Goal: Task Accomplishment & Management: Use online tool/utility

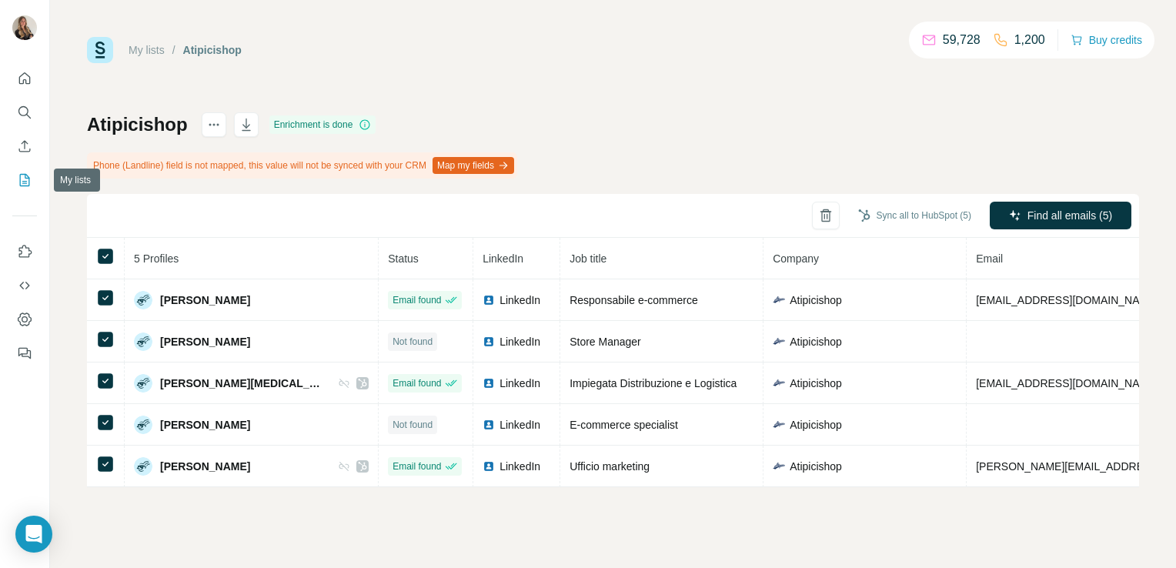
click at [28, 183] on icon "My lists" at bounding box center [24, 179] width 15 height 15
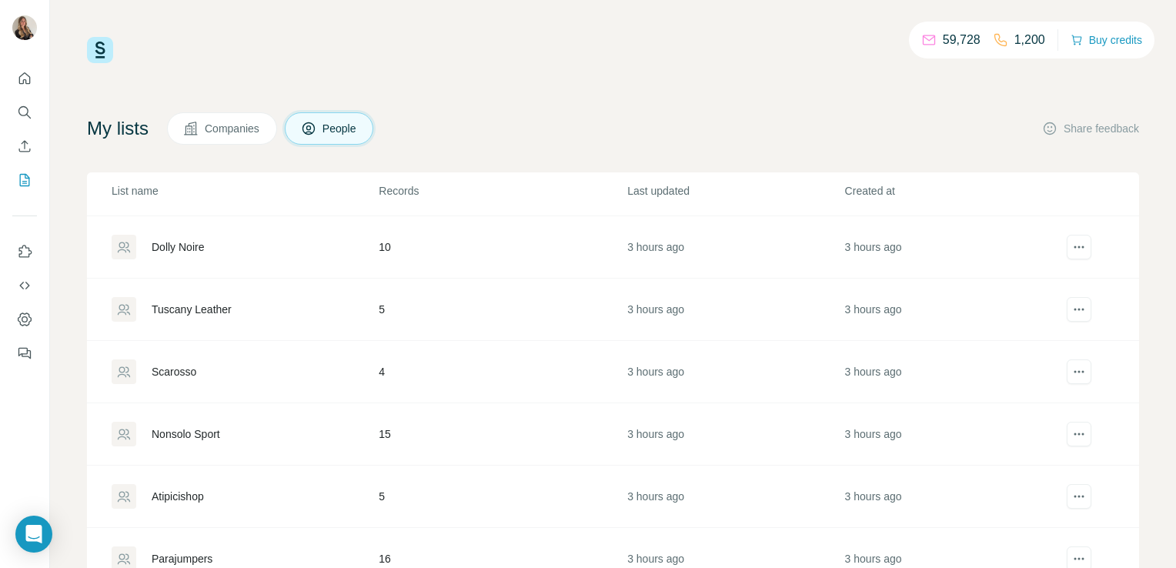
scroll to position [56, 0]
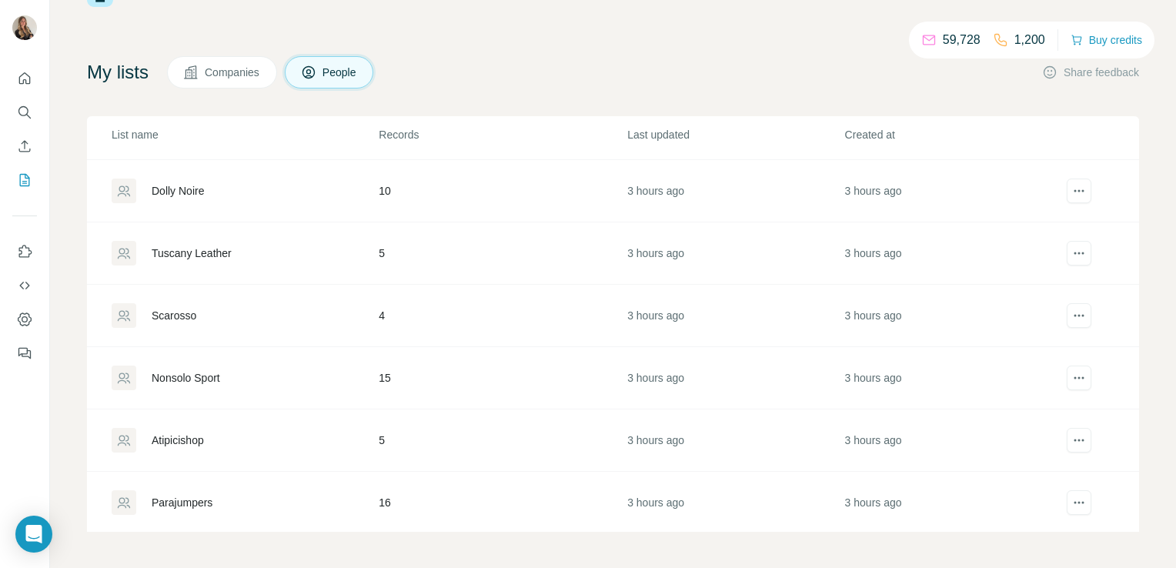
click at [194, 440] on div "Atipicishop" at bounding box center [178, 440] width 52 height 15
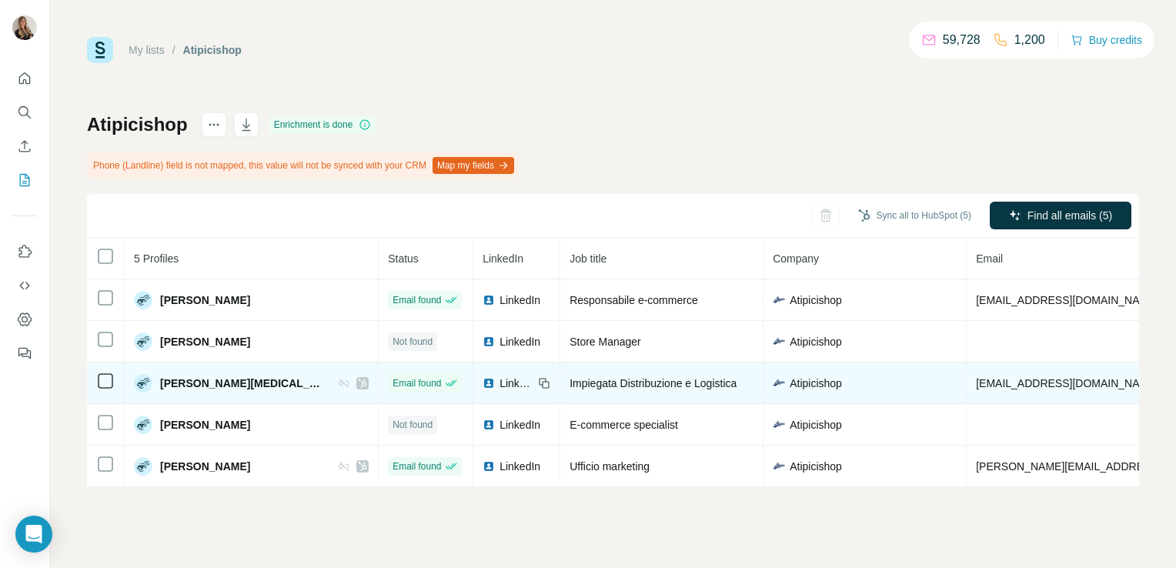
click at [358, 386] on icon at bounding box center [362, 383] width 9 height 12
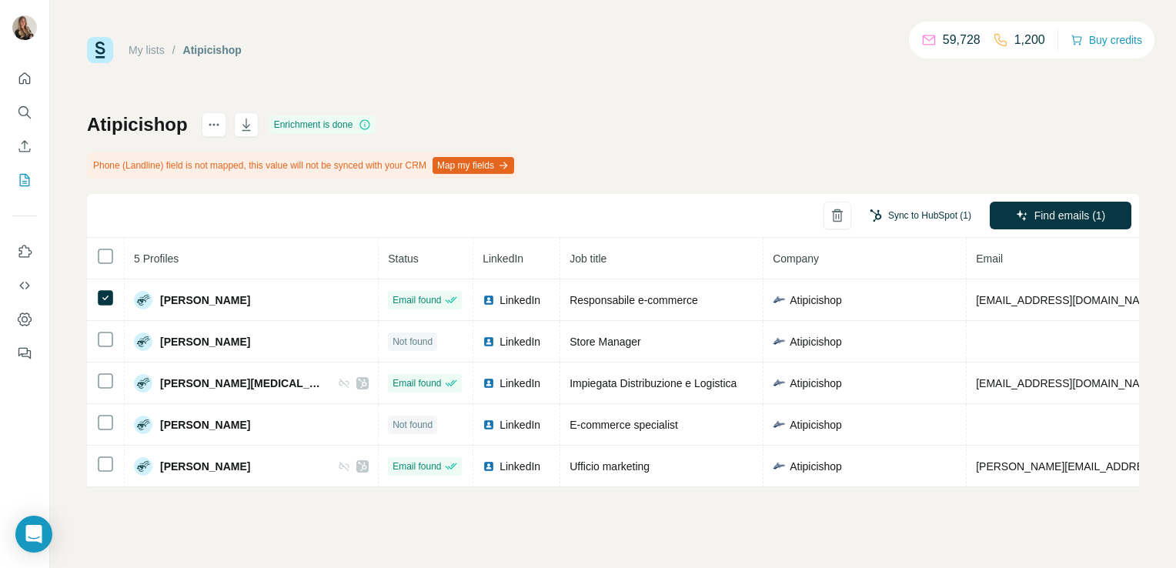
click at [940, 219] on button "Sync to HubSpot (1)" at bounding box center [920, 215] width 123 height 23
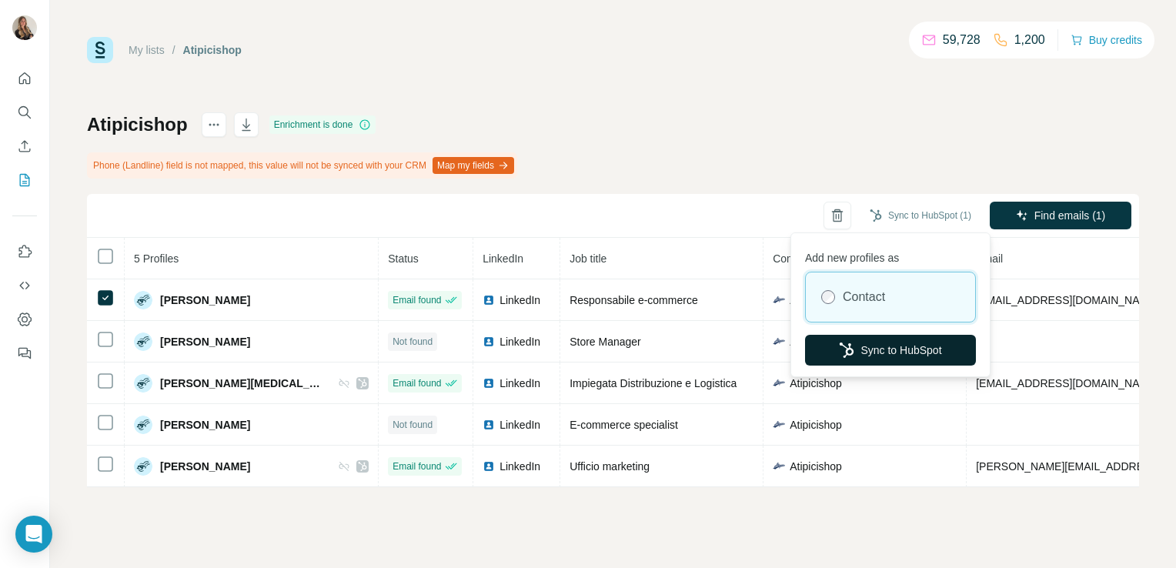
click at [886, 338] on button "Sync to HubSpot" at bounding box center [890, 350] width 171 height 31
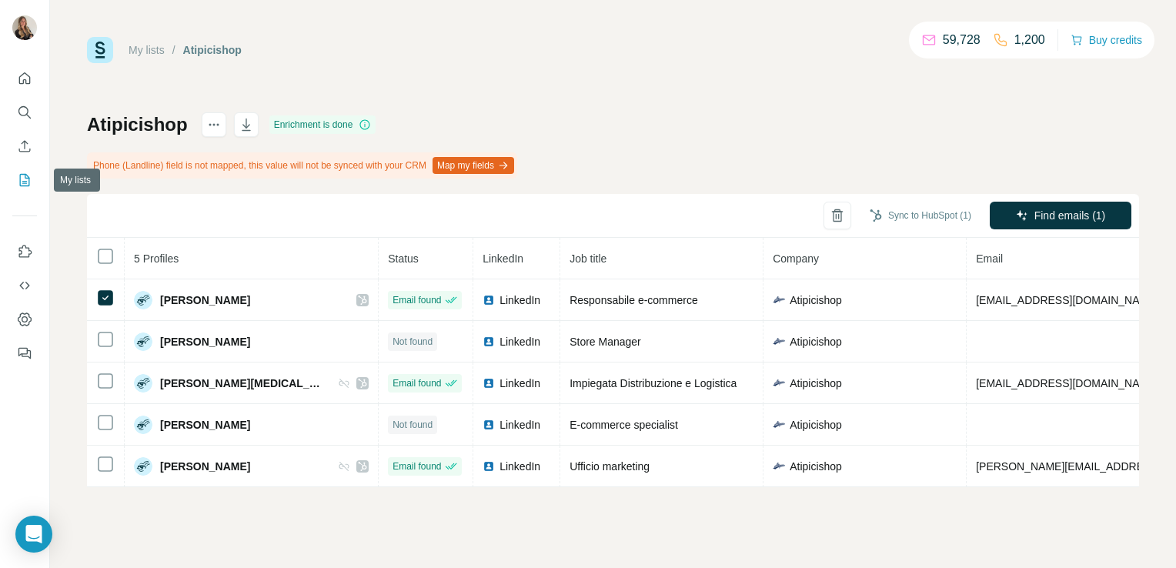
click at [22, 174] on icon "My lists" at bounding box center [25, 180] width 10 height 12
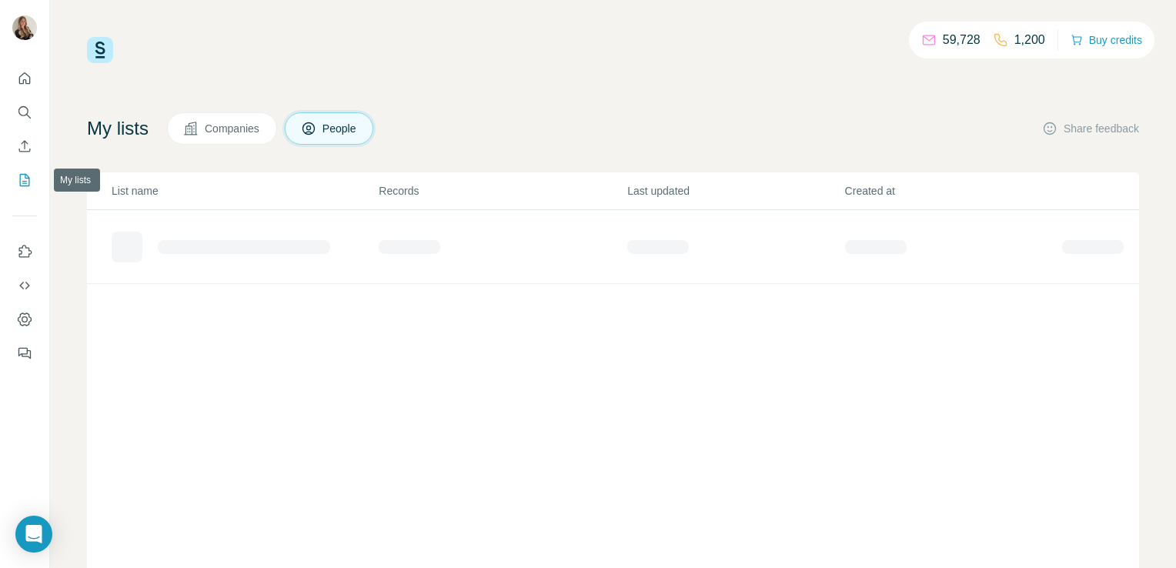
click at [22, 174] on icon "My lists" at bounding box center [25, 180] width 10 height 12
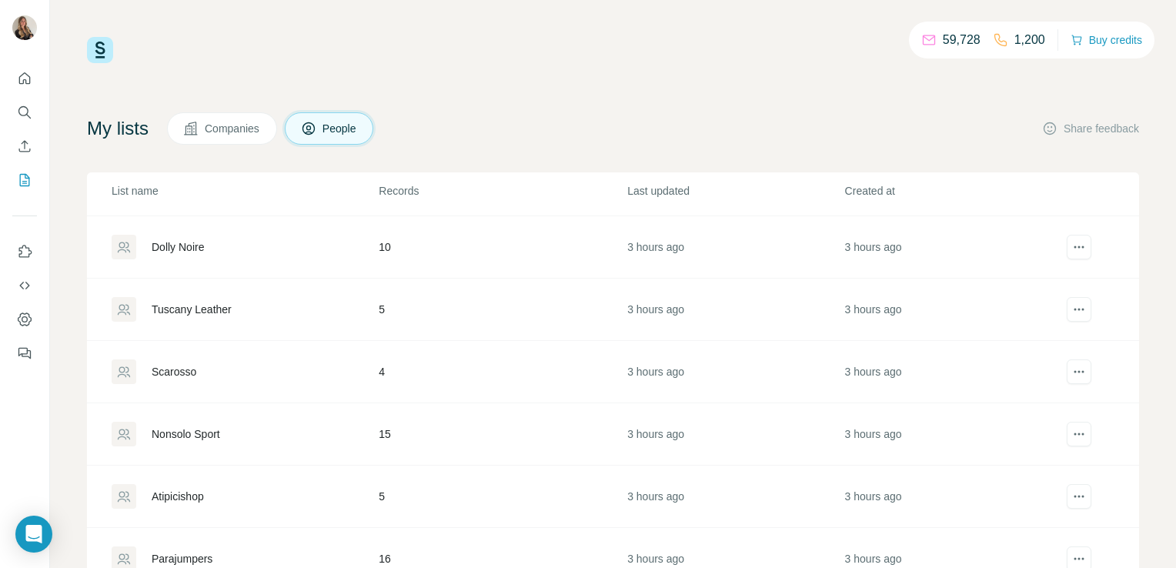
scroll to position [243, 0]
click at [218, 429] on div "Nonsolo Sport" at bounding box center [186, 433] width 68 height 15
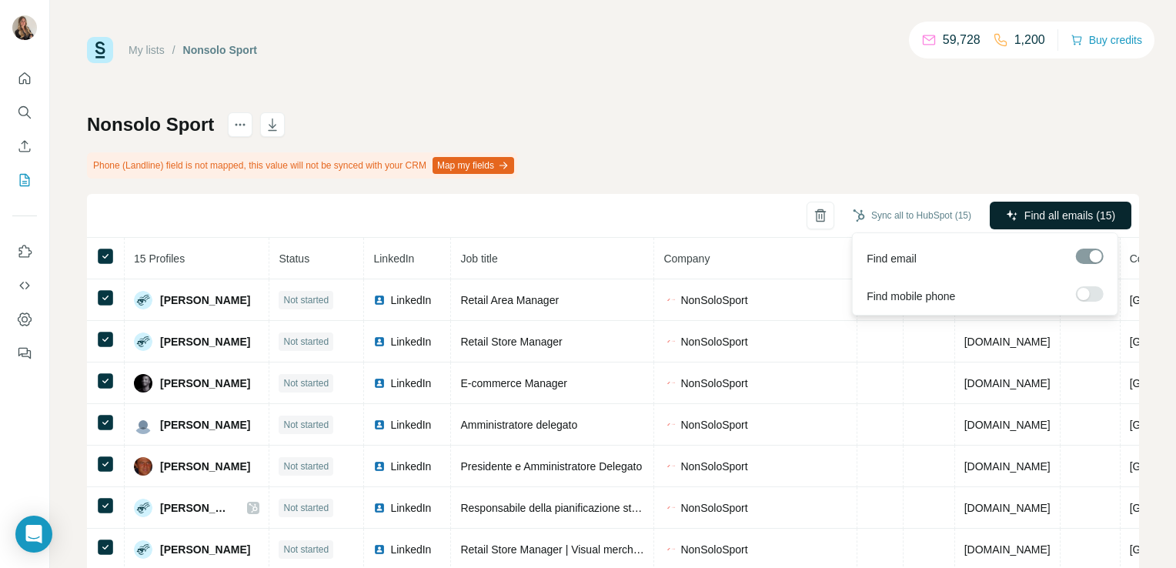
click at [1017, 205] on button "Find all emails (15)" at bounding box center [1061, 216] width 142 height 28
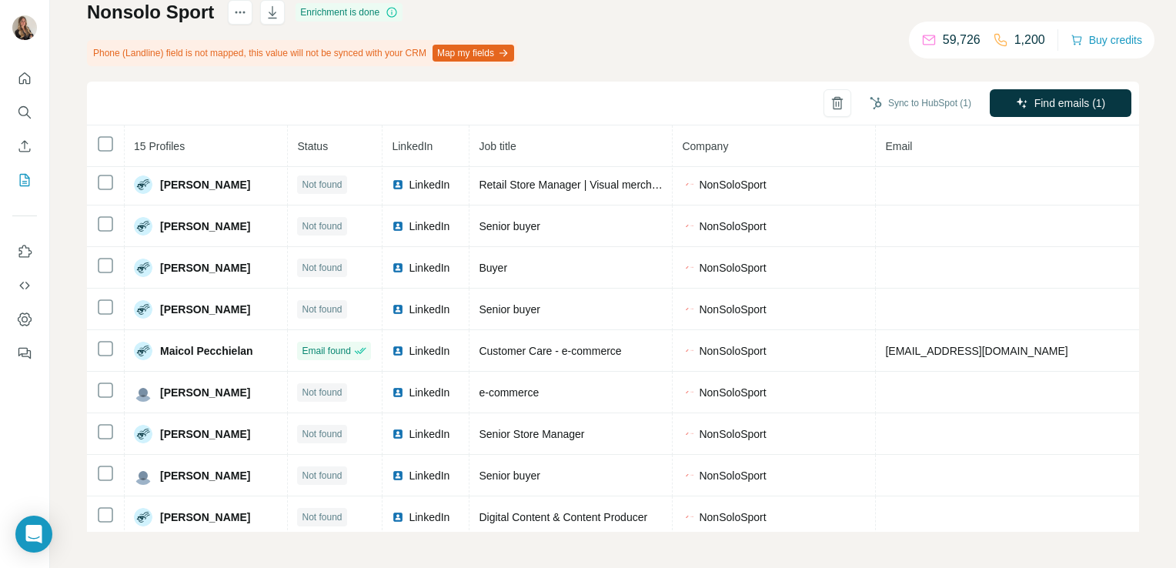
scroll to position [262, 0]
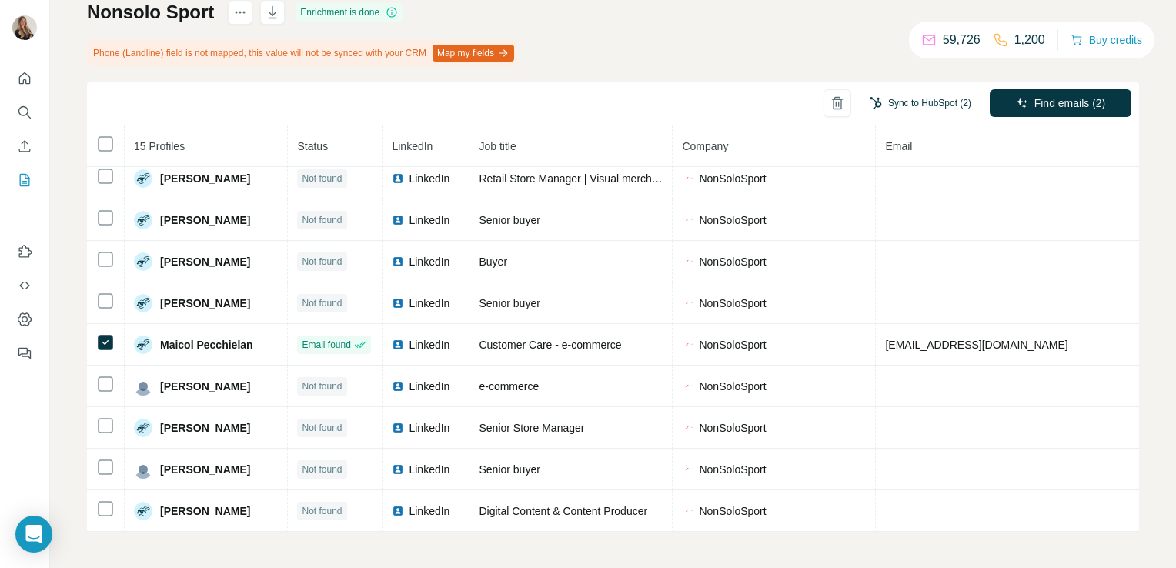
click at [896, 100] on button "Sync to HubSpot (2)" at bounding box center [920, 103] width 123 height 23
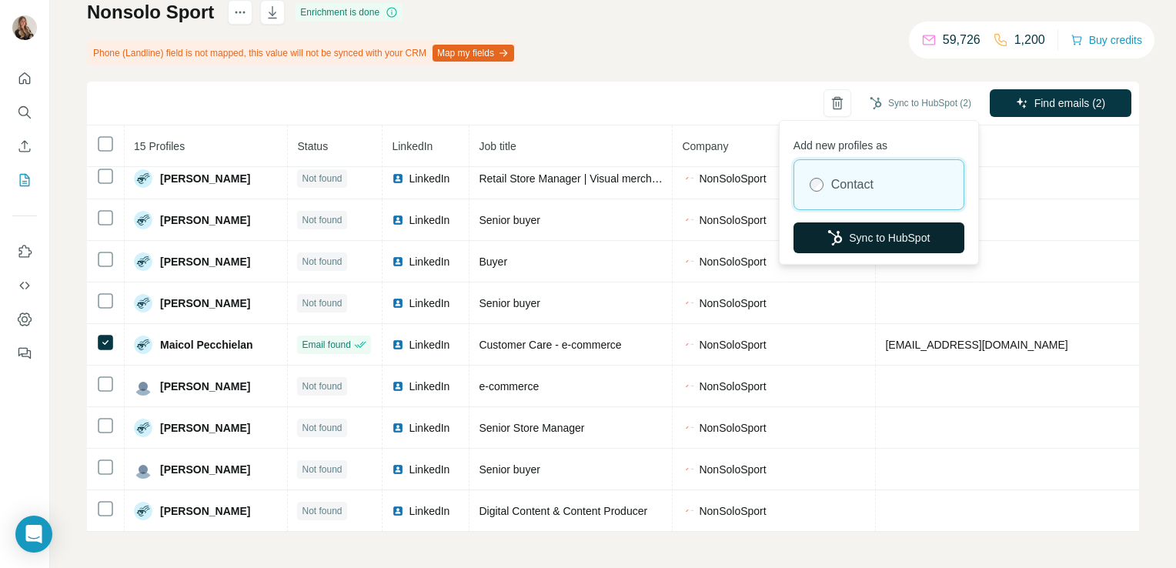
click at [862, 241] on button "Sync to HubSpot" at bounding box center [879, 237] width 171 height 31
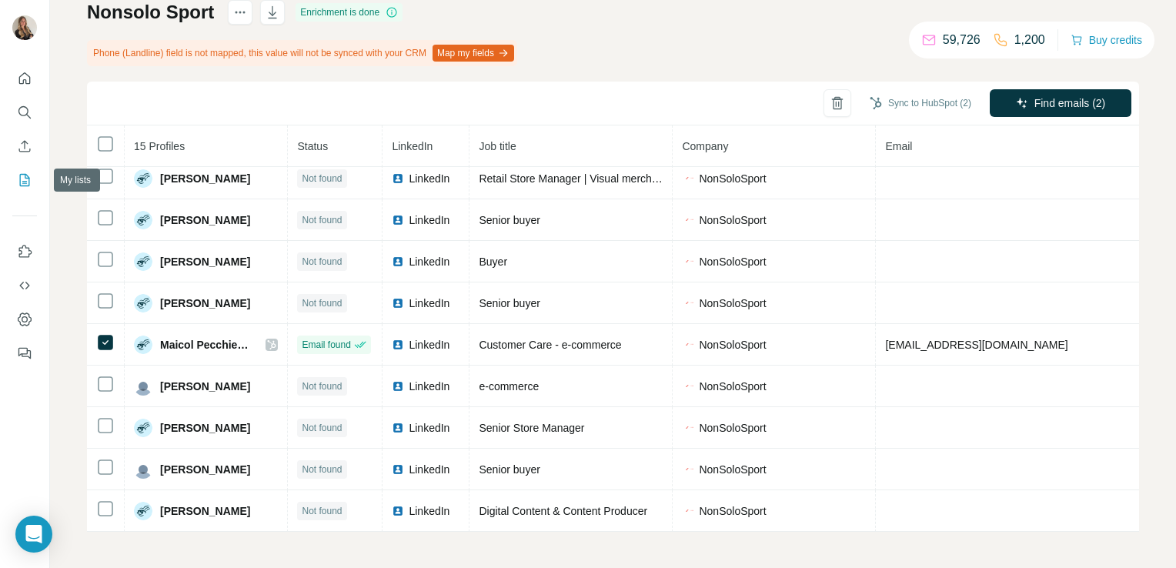
click at [28, 183] on icon "My lists" at bounding box center [24, 179] width 15 height 15
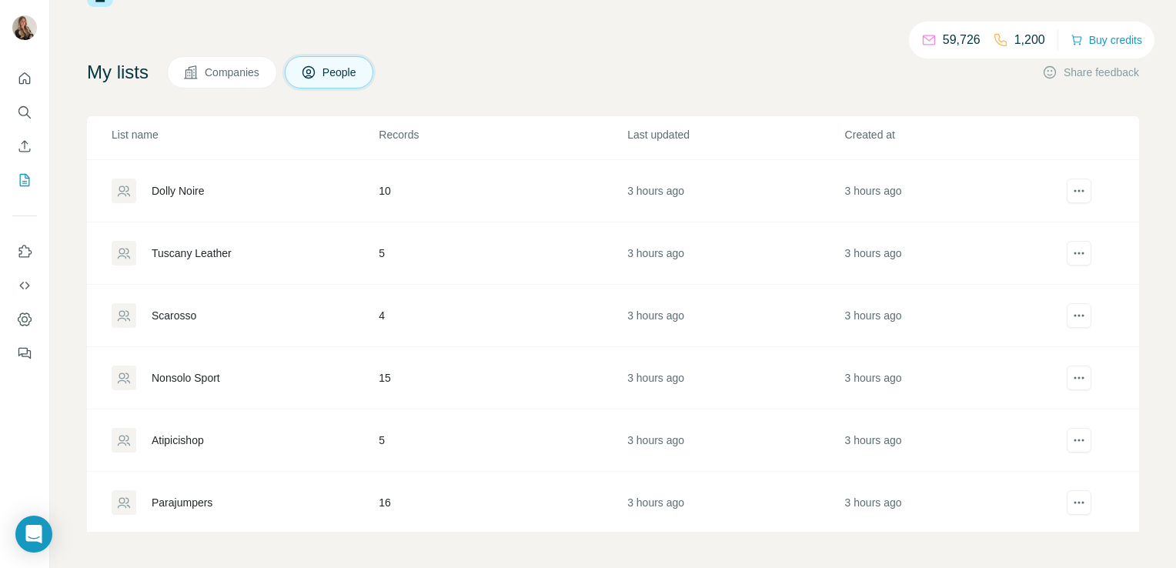
scroll to position [240, 0]
click at [174, 311] on div "Scarosso" at bounding box center [174, 318] width 45 height 15
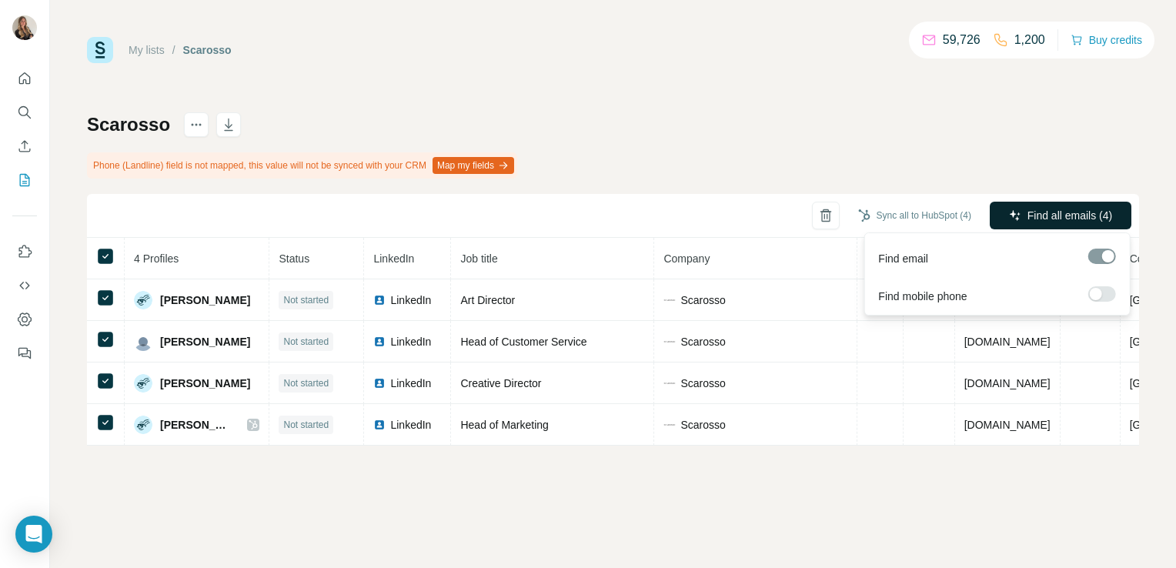
click at [1081, 213] on span "Find all emails (4)" at bounding box center [1069, 215] width 85 height 15
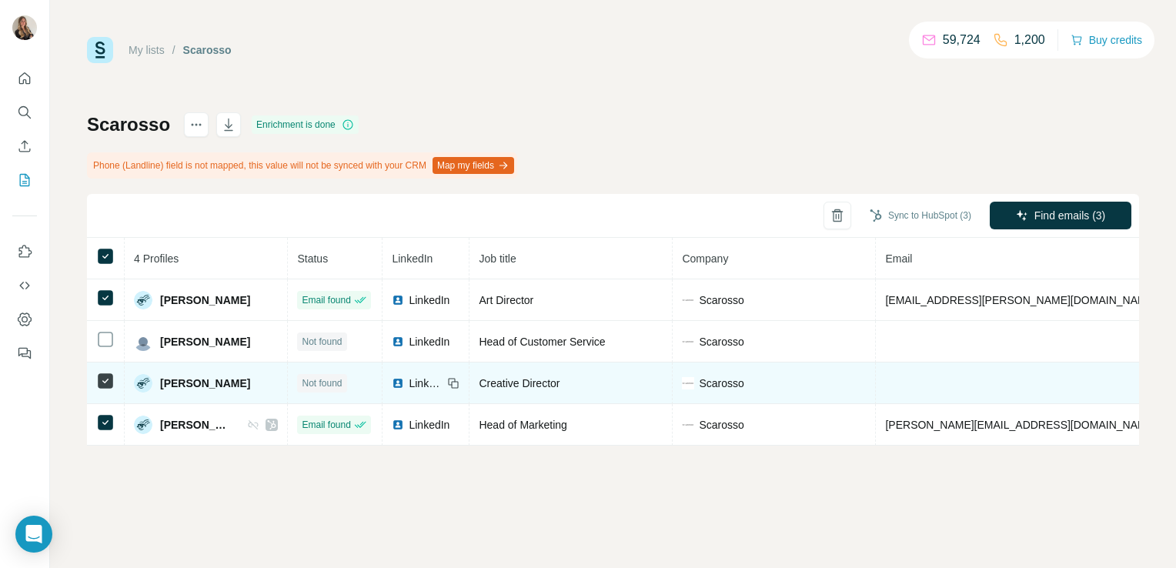
click at [105, 383] on td at bounding box center [106, 384] width 38 height 42
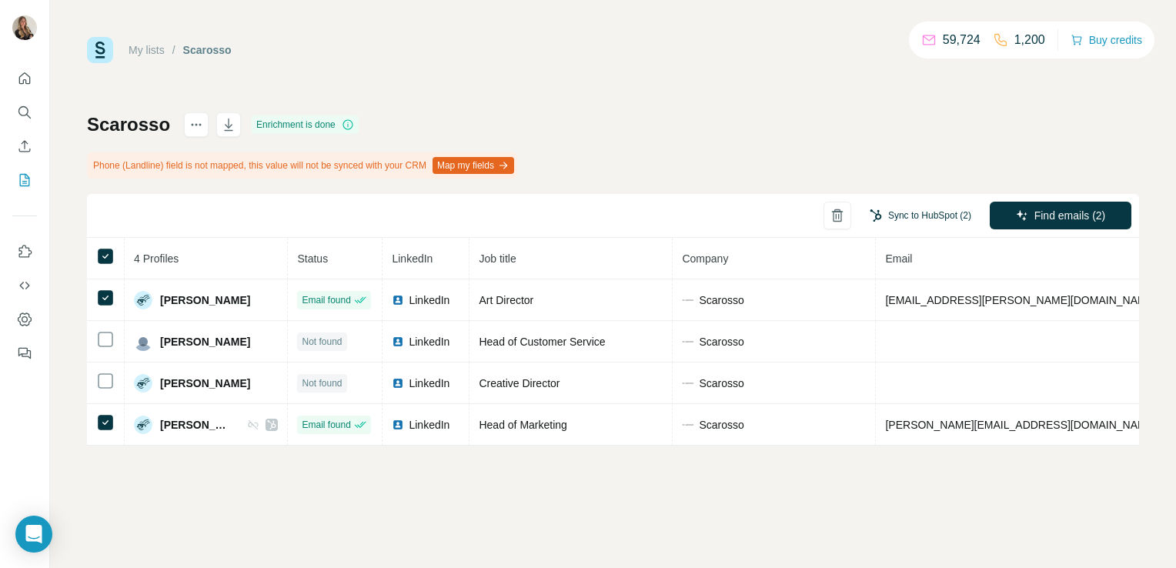
click at [907, 212] on button "Sync to HubSpot (2)" at bounding box center [920, 215] width 123 height 23
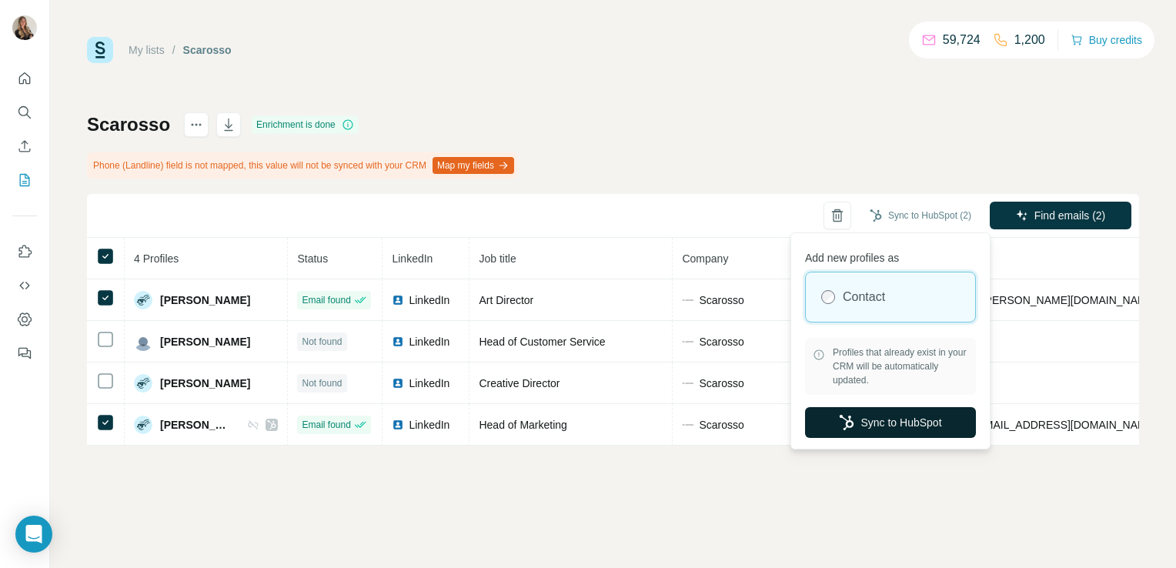
click at [859, 426] on button "Sync to HubSpot" at bounding box center [890, 422] width 171 height 31
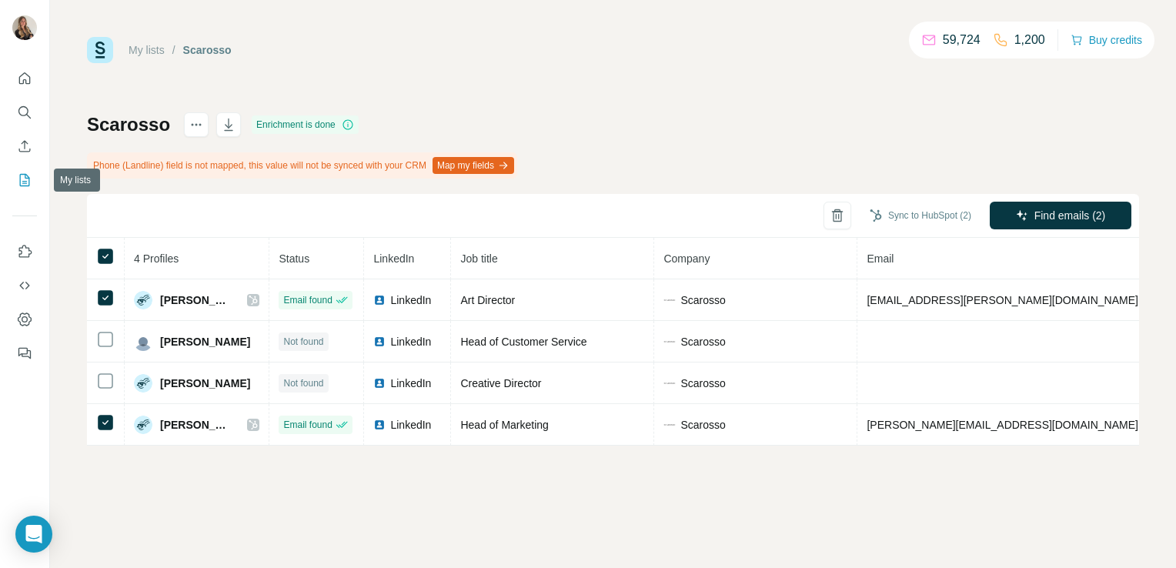
click at [28, 176] on icon "My lists" at bounding box center [25, 180] width 10 height 12
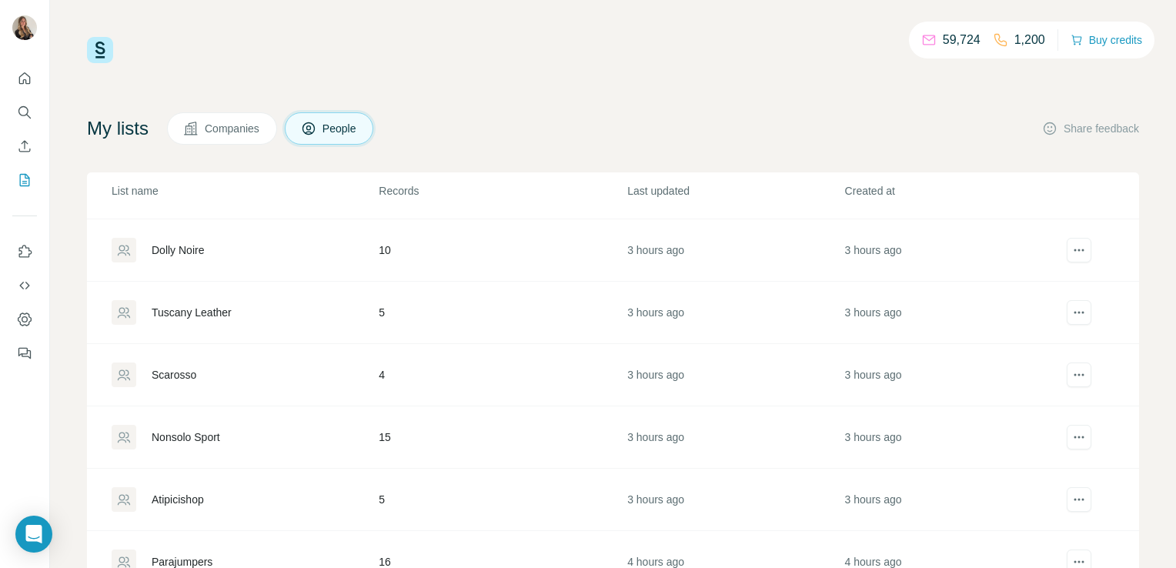
scroll to position [243, 0]
click at [176, 314] on div "Tuscany Leather" at bounding box center [192, 309] width 80 height 15
click at [214, 306] on div "Tuscany Leather" at bounding box center [192, 309] width 80 height 15
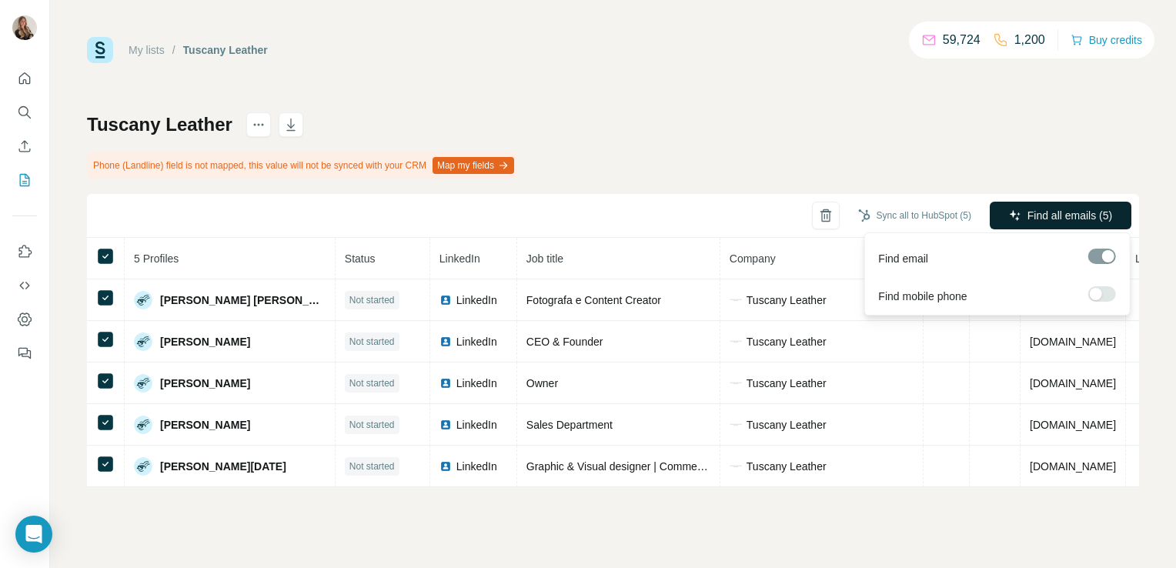
click at [1061, 214] on span "Find all emails (5)" at bounding box center [1069, 215] width 85 height 15
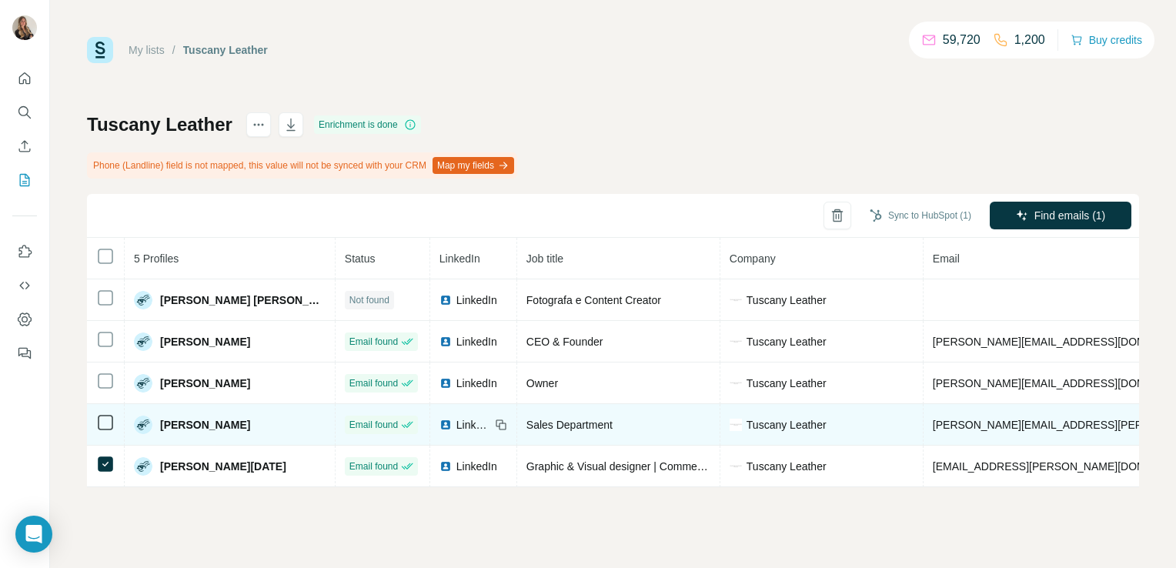
click at [104, 429] on icon at bounding box center [105, 422] width 18 height 18
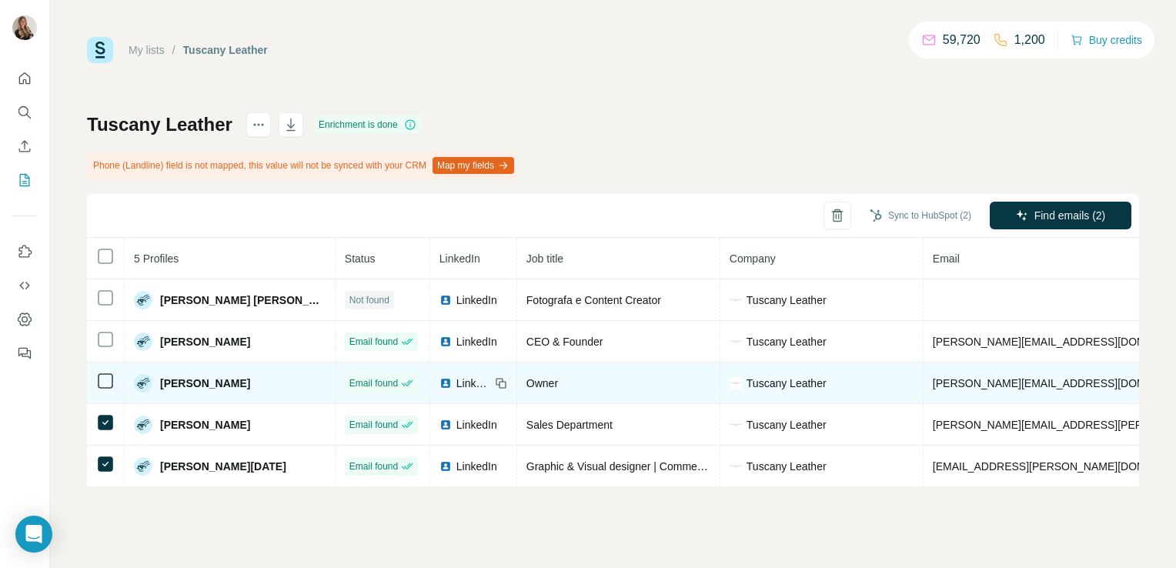
click at [109, 372] on icon at bounding box center [105, 381] width 18 height 18
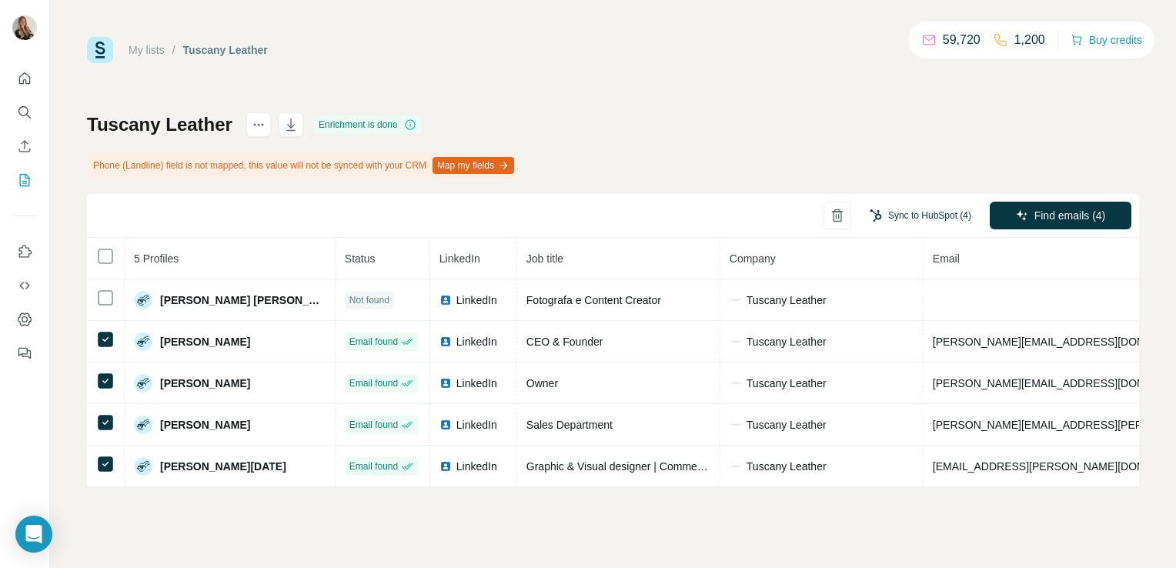
click at [922, 219] on button "Sync to HubSpot (4)" at bounding box center [920, 215] width 123 height 23
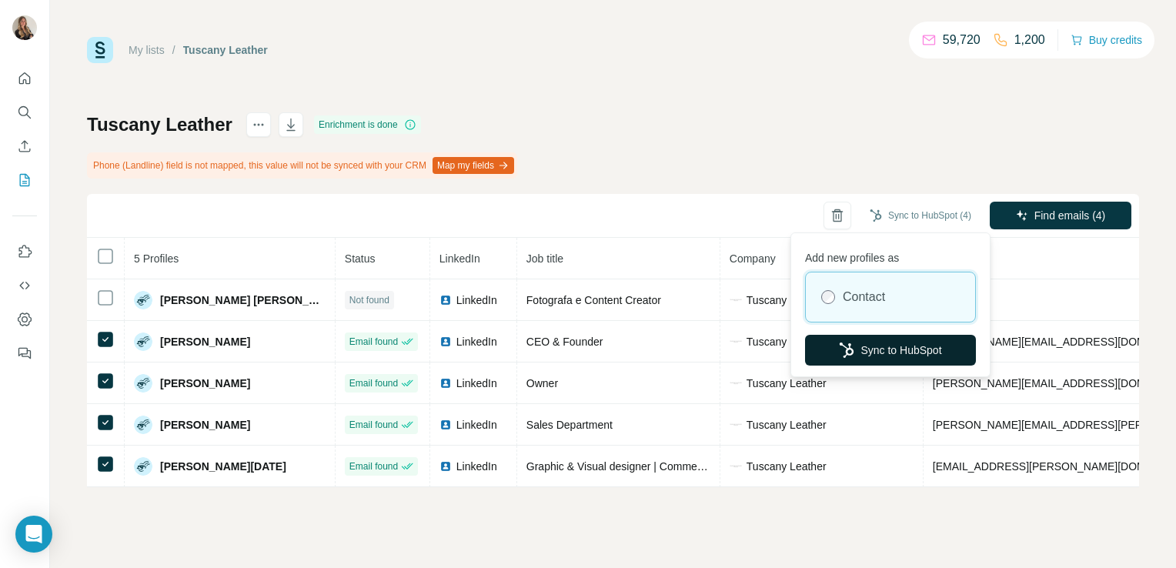
click at [900, 346] on button "Sync to HubSpot" at bounding box center [890, 350] width 171 height 31
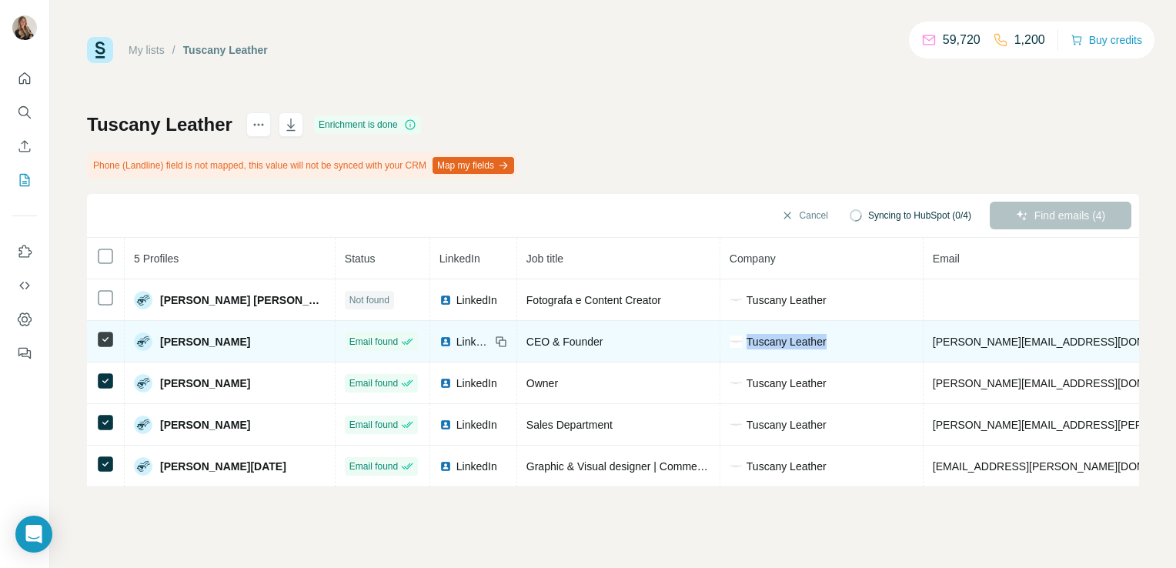
drag, startPoint x: 777, startPoint y: 337, endPoint x: 693, endPoint y: 337, distance: 83.9
click at [730, 337] on div "Tuscany Leather" at bounding box center [822, 341] width 184 height 15
copy span "Tuscany Leather"
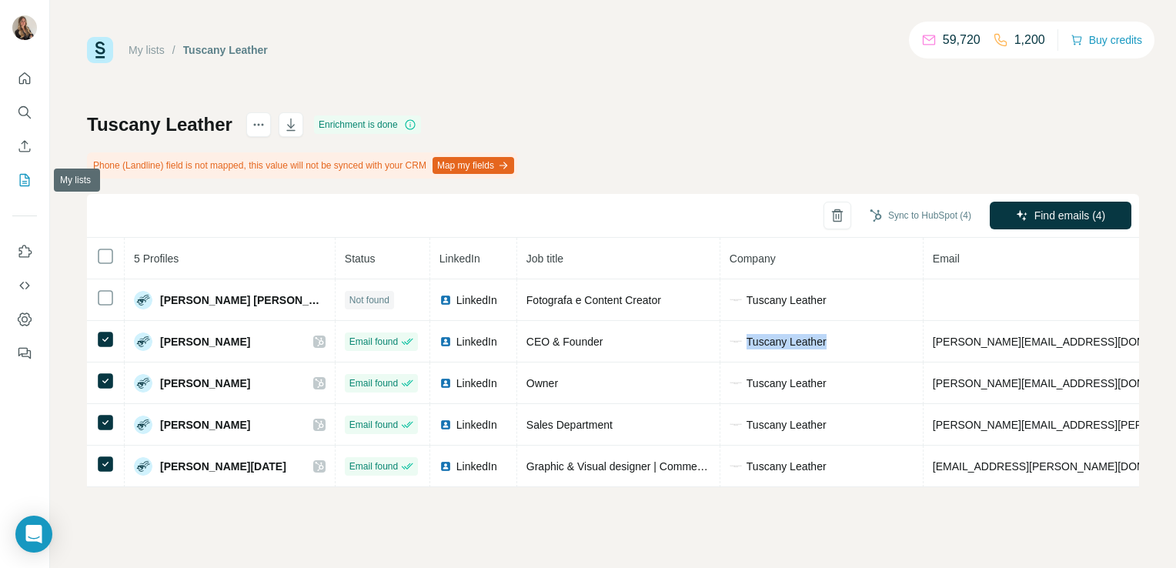
click at [22, 182] on icon "My lists" at bounding box center [24, 179] width 15 height 15
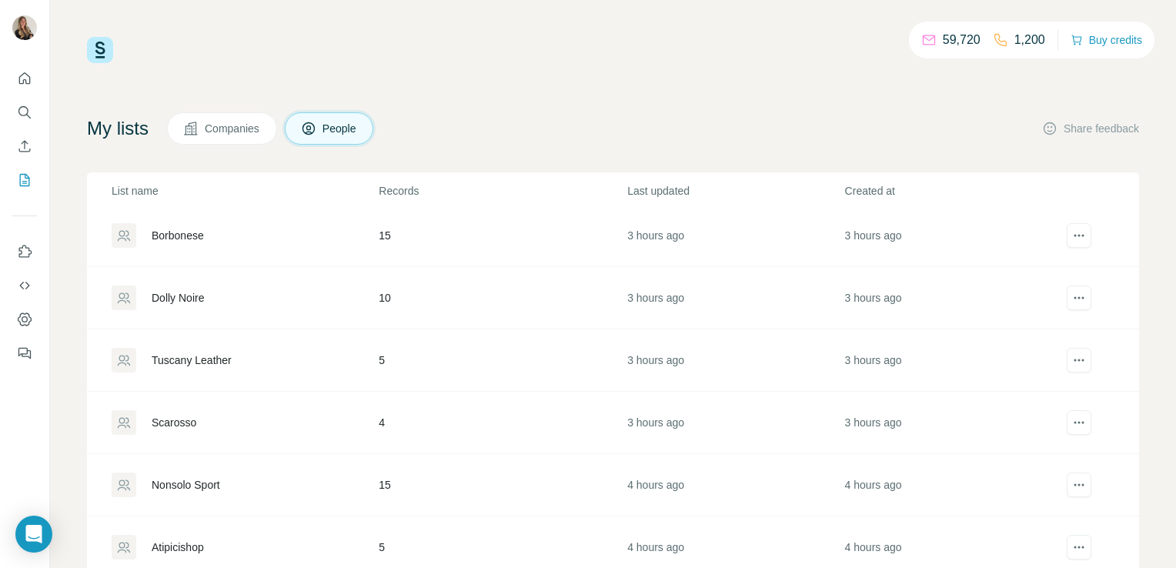
scroll to position [206, 0]
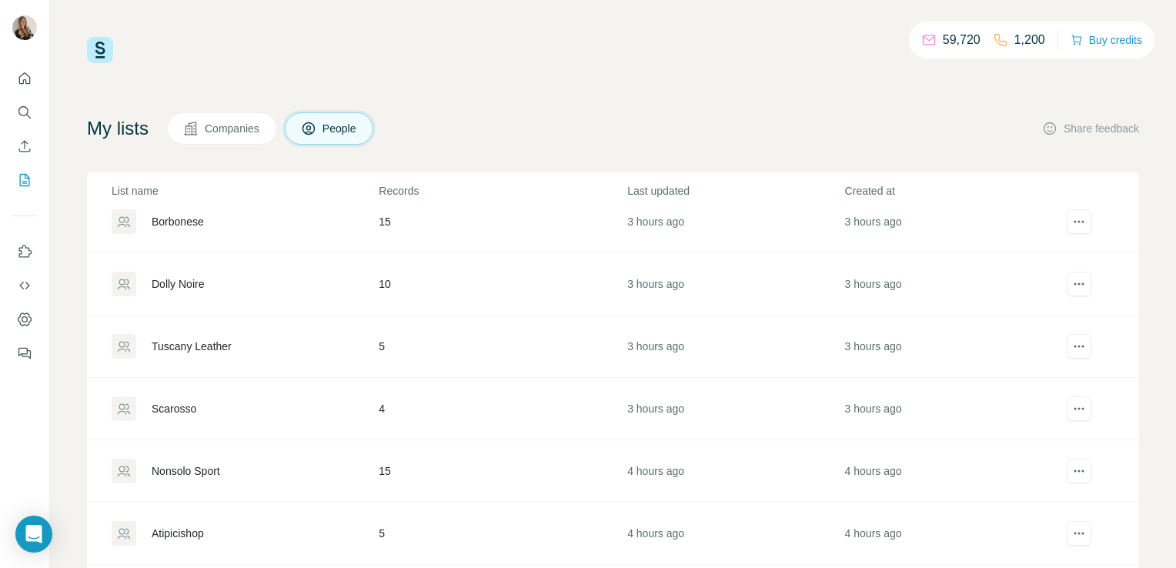
click at [172, 277] on div "Dolly Noire" at bounding box center [178, 283] width 52 height 15
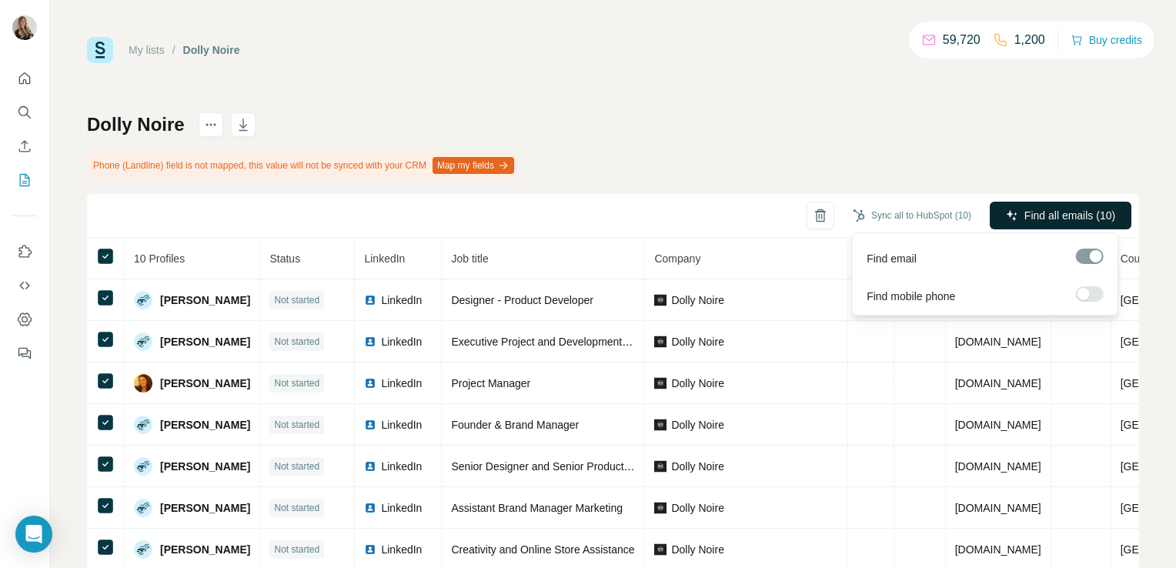
click at [1056, 212] on span "Find all emails (10)" at bounding box center [1069, 215] width 91 height 15
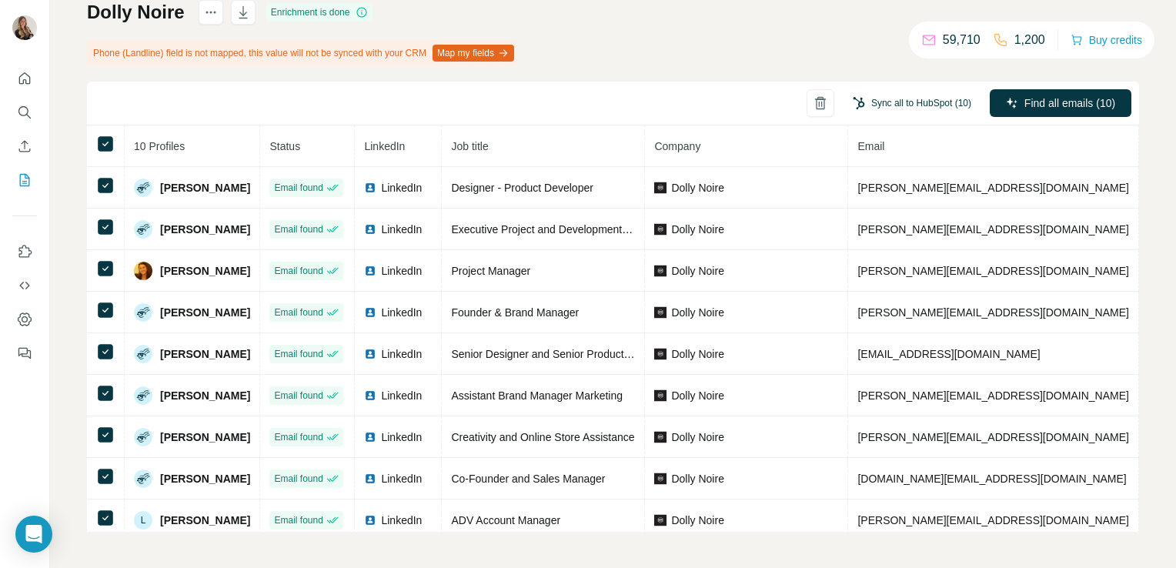
click at [881, 95] on button "Sync all to HubSpot (10)" at bounding box center [912, 103] width 140 height 23
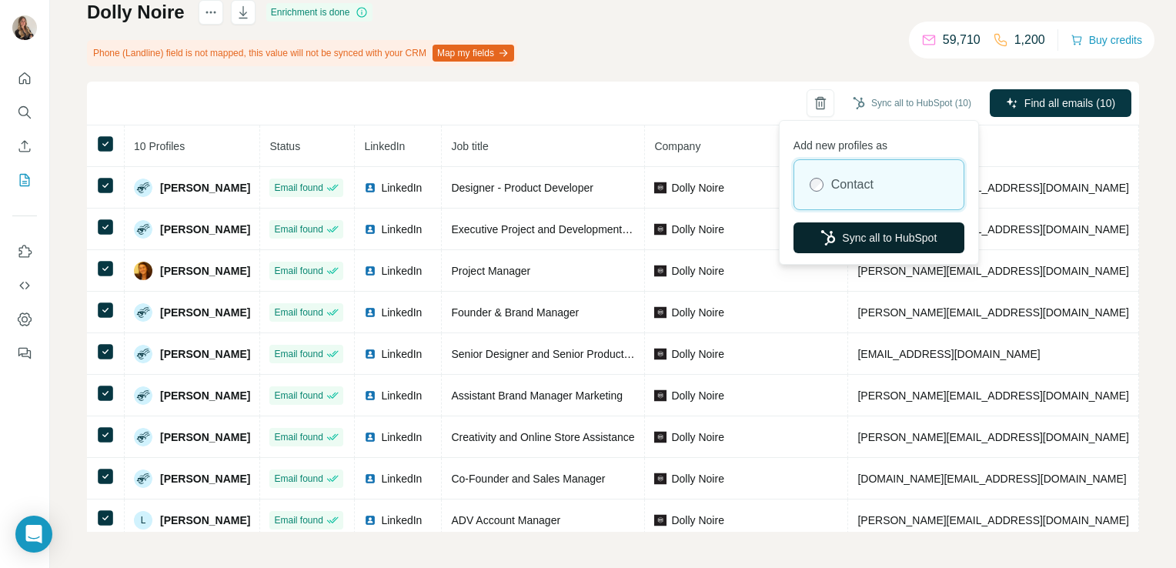
click at [865, 236] on button "Sync all to HubSpot" at bounding box center [879, 237] width 171 height 31
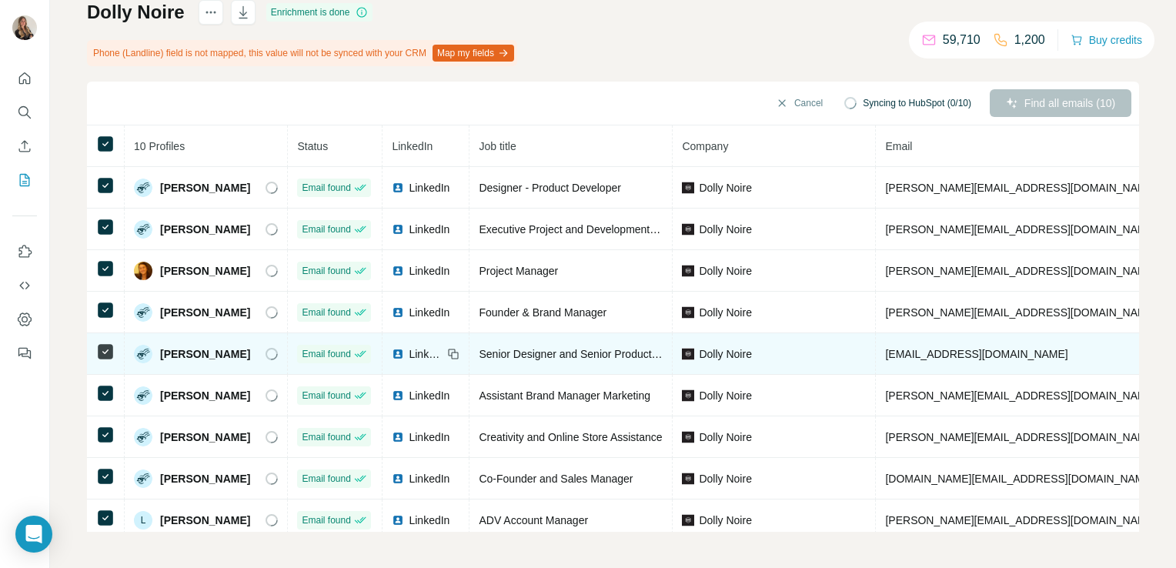
scroll to position [55, 0]
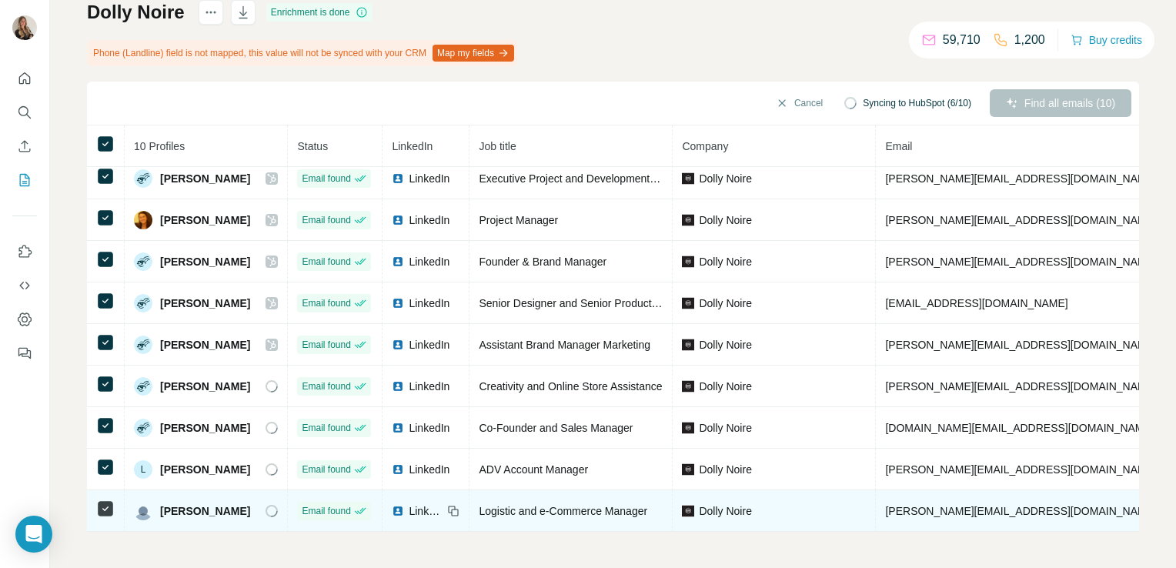
click at [404, 505] on img at bounding box center [398, 511] width 12 height 12
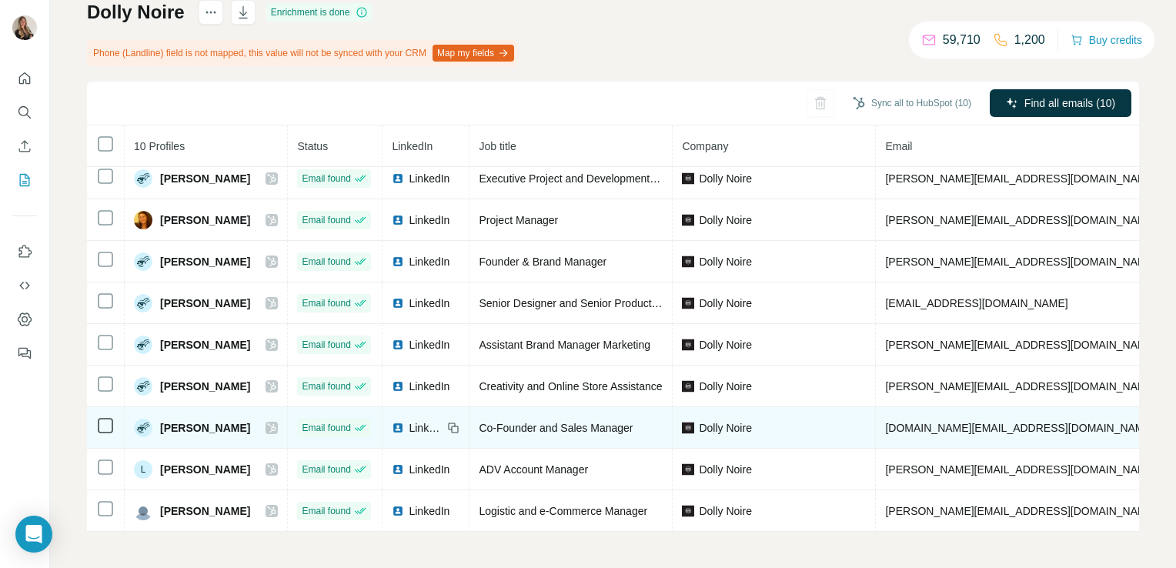
click at [422, 422] on span "LinkedIn" at bounding box center [426, 427] width 34 height 15
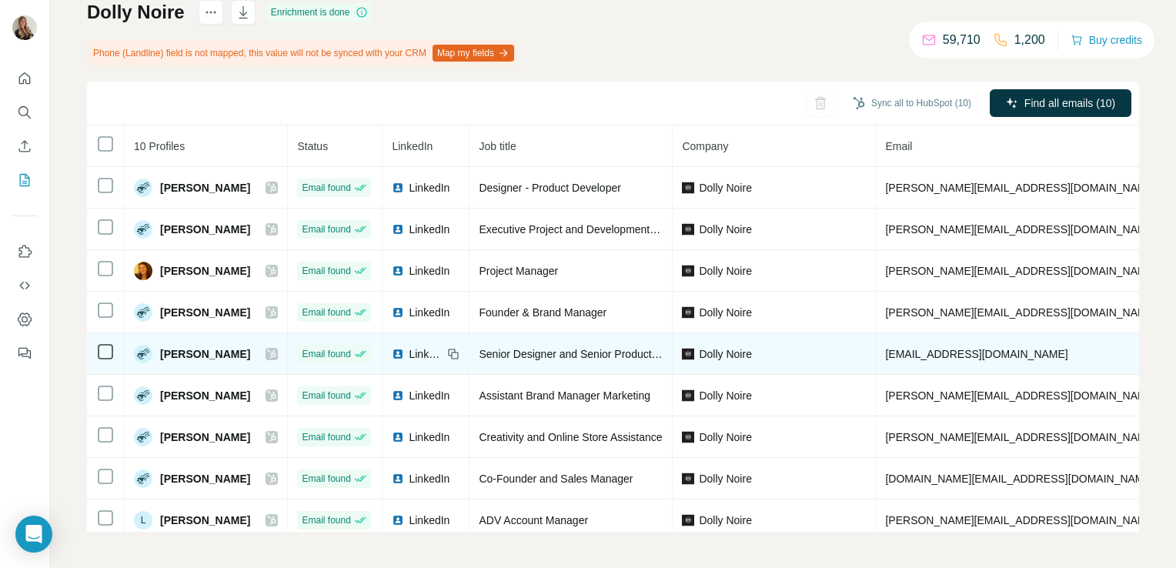
scroll to position [0, 0]
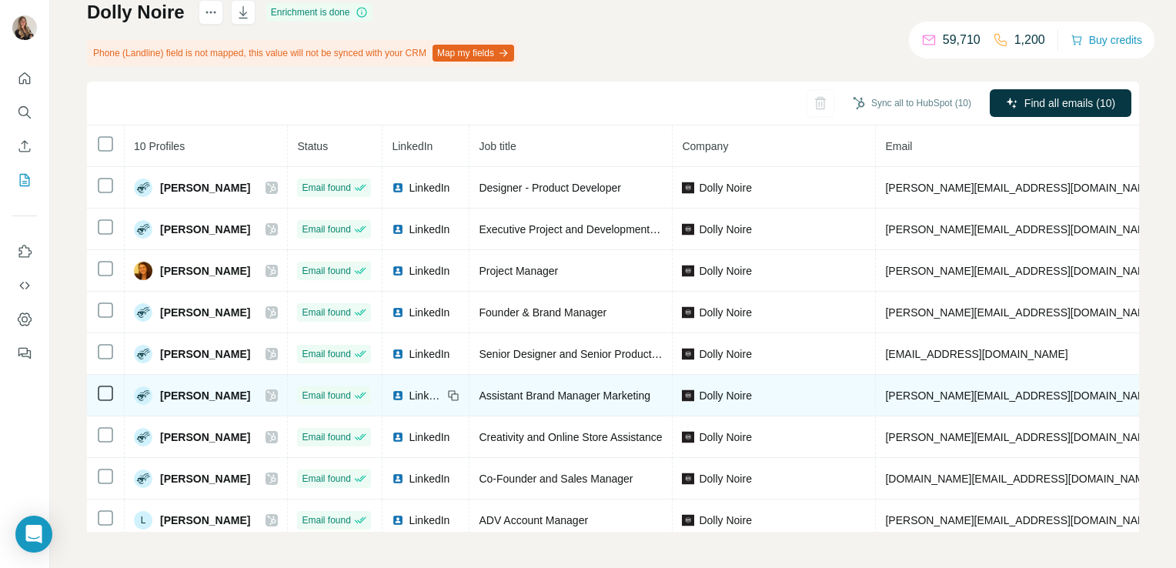
click at [411, 389] on div "LinkedIn" at bounding box center [417, 395] width 51 height 15
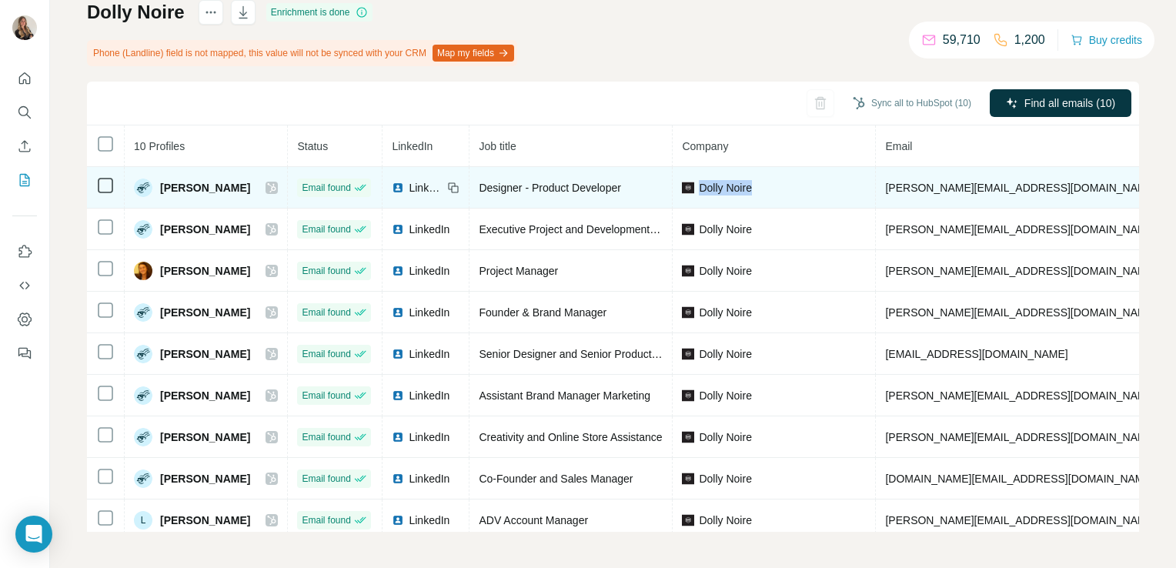
drag, startPoint x: 762, startPoint y: 182, endPoint x: 703, endPoint y: 189, distance: 58.8
click at [703, 189] on div "Dolly Noire" at bounding box center [774, 187] width 184 height 15
copy span "Dolly Noire"
